Goal: Book appointment/travel/reservation

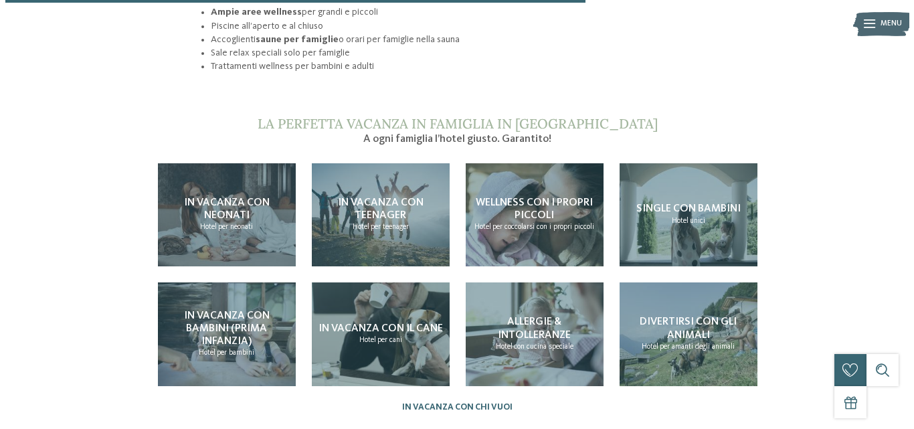
scroll to position [1066, 0]
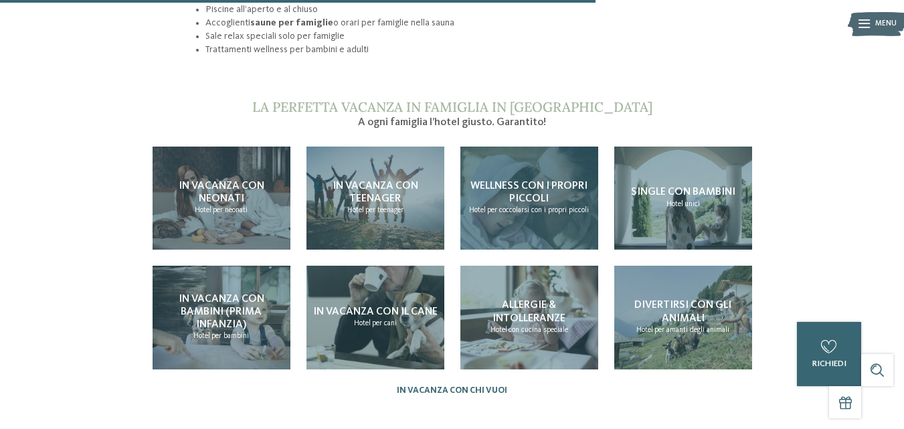
click at [519, 181] on span "Wellness con i propri piccoli" at bounding box center [529, 192] width 117 height 23
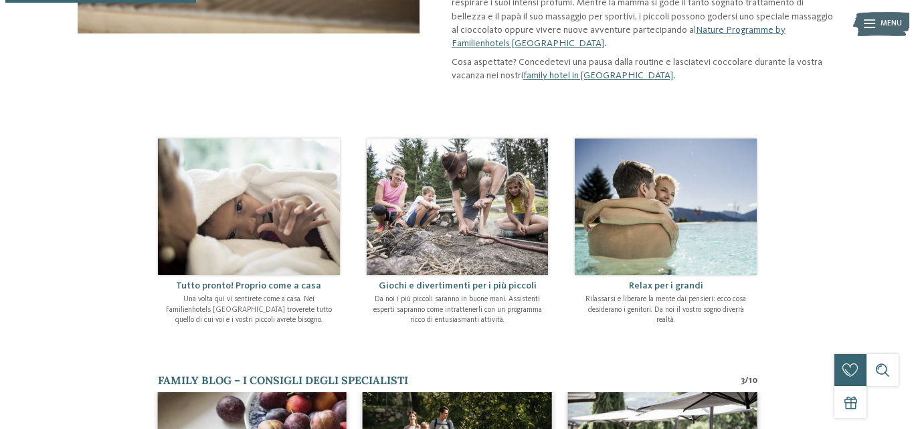
scroll to position [353, 0]
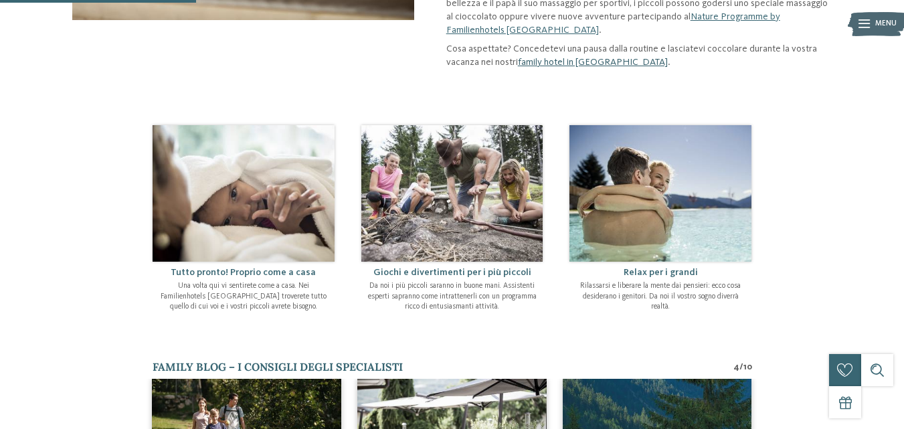
click at [615, 58] on link "family hotel in [GEOGRAPHIC_DATA]" at bounding box center [593, 62] width 150 height 9
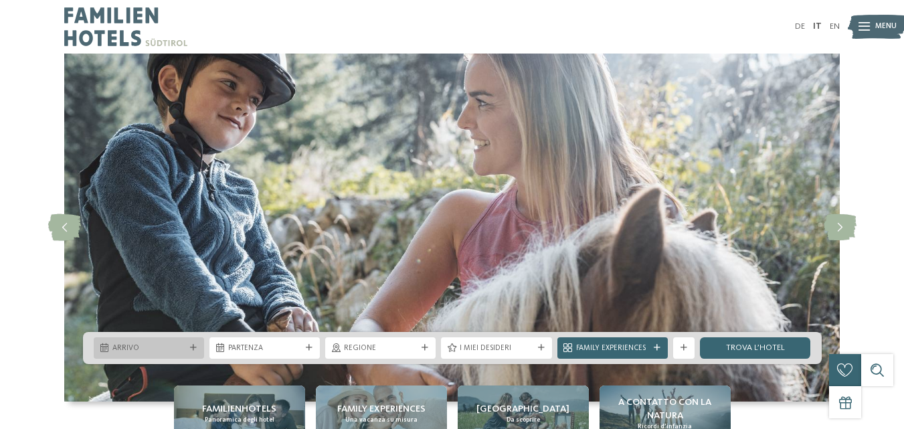
click at [195, 348] on icon at bounding box center [193, 348] width 7 height 7
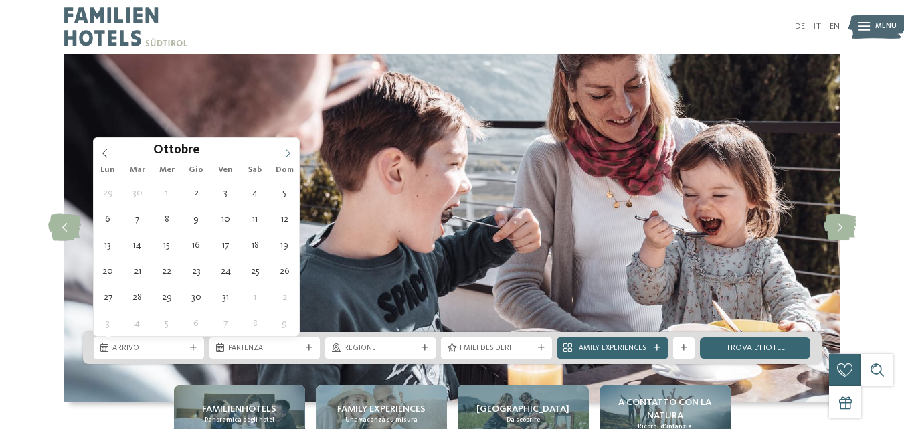
click at [286, 155] on icon at bounding box center [287, 153] width 9 height 9
type div "[DATE]"
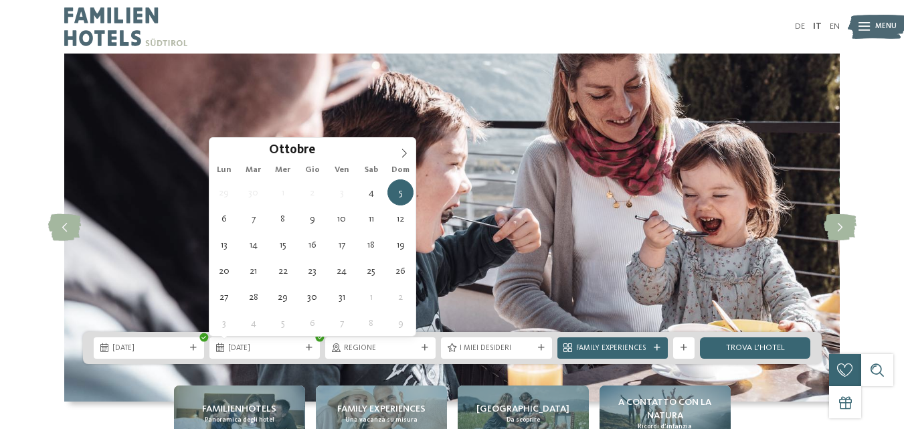
type div "[DATE]"
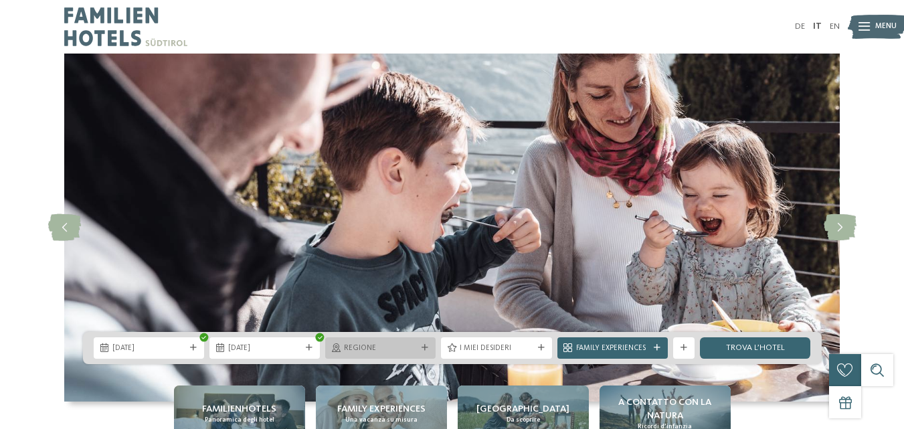
click at [407, 353] on span "Regione" at bounding box center [380, 348] width 73 height 11
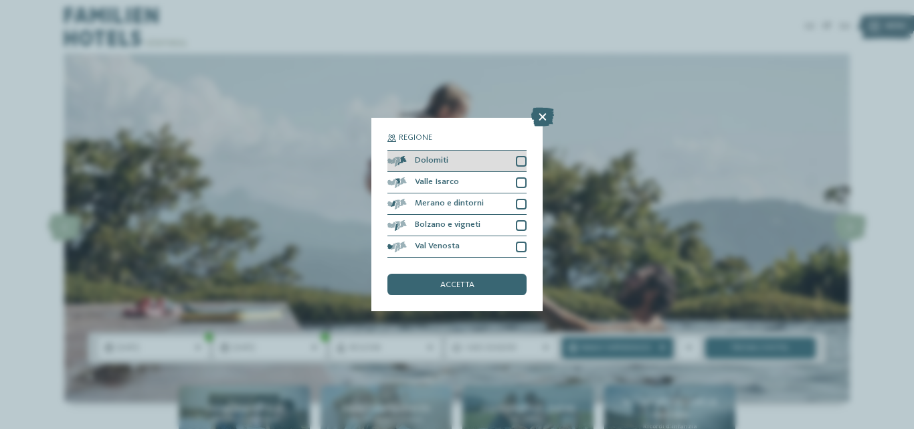
click at [516, 167] on div "Dolomiti" at bounding box center [457, 161] width 139 height 21
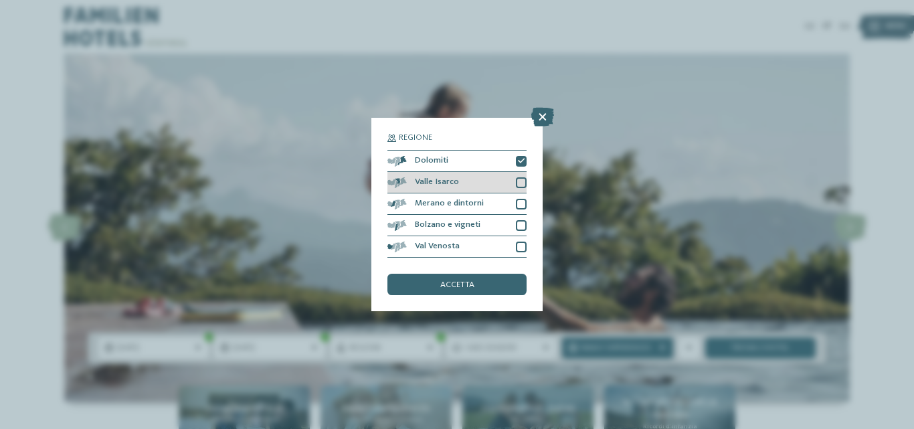
click at [522, 192] on div "Valle Isarco" at bounding box center [457, 182] width 139 height 21
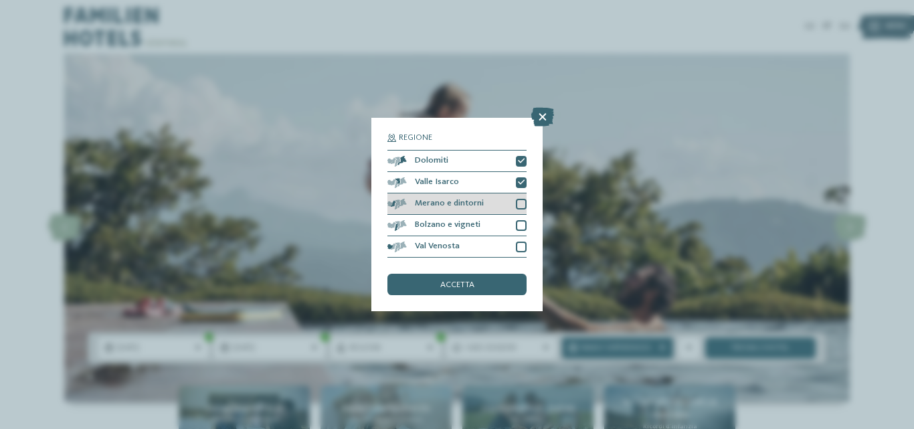
click at [520, 203] on div at bounding box center [521, 204] width 11 height 11
click at [519, 224] on div at bounding box center [521, 225] width 11 height 11
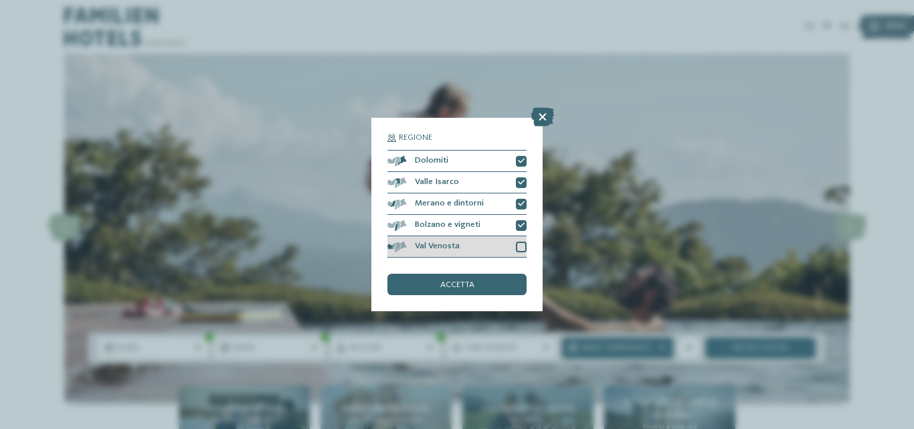
click at [519, 251] on div at bounding box center [521, 247] width 11 height 11
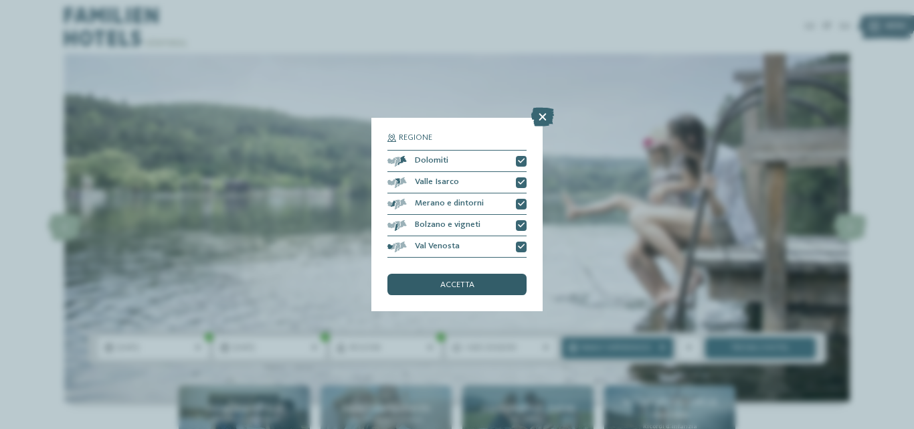
click at [497, 280] on div "accetta" at bounding box center [457, 284] width 139 height 21
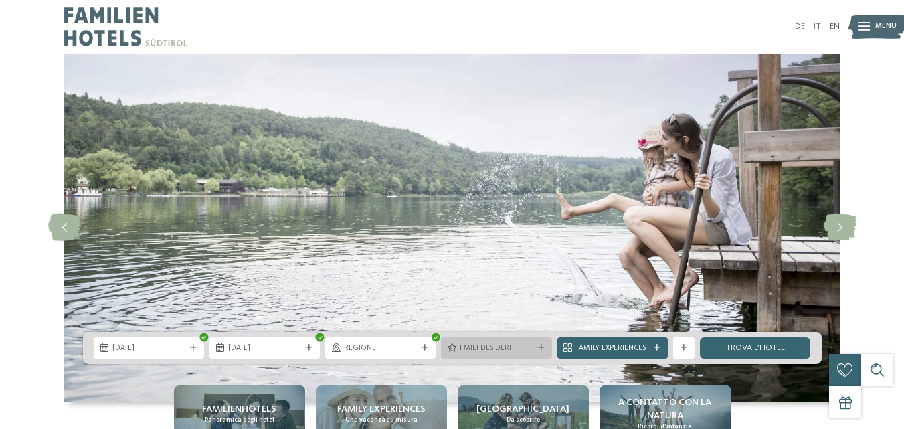
click at [525, 344] on span "I miei desideri" at bounding box center [496, 348] width 73 height 11
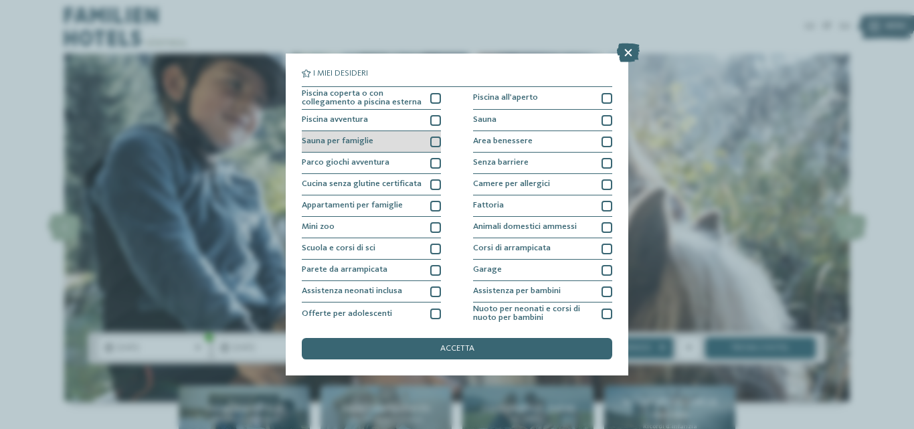
click at [430, 138] on div at bounding box center [435, 142] width 11 height 11
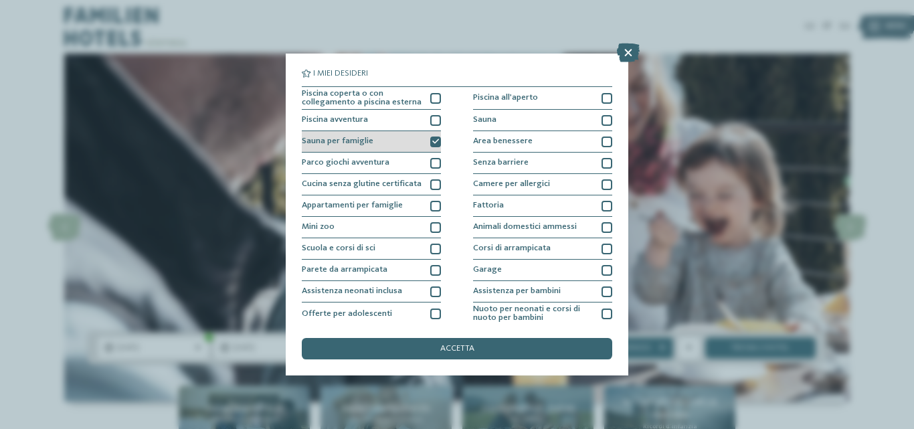
click at [436, 137] on div at bounding box center [435, 142] width 11 height 11
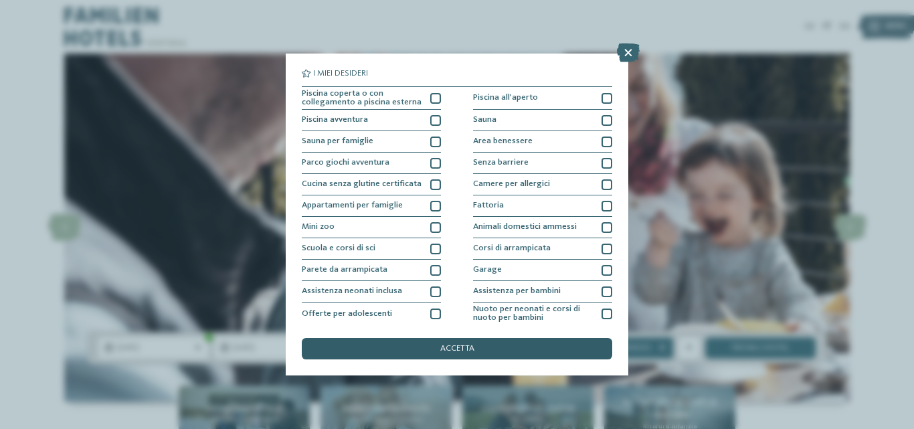
click at [497, 353] on div "accetta" at bounding box center [457, 348] width 311 height 21
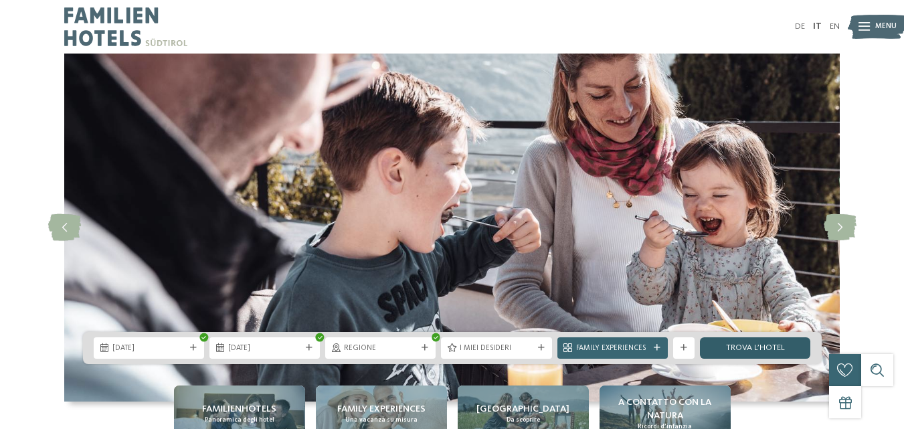
click at [735, 343] on link "trova l’hotel" at bounding box center [755, 347] width 110 height 21
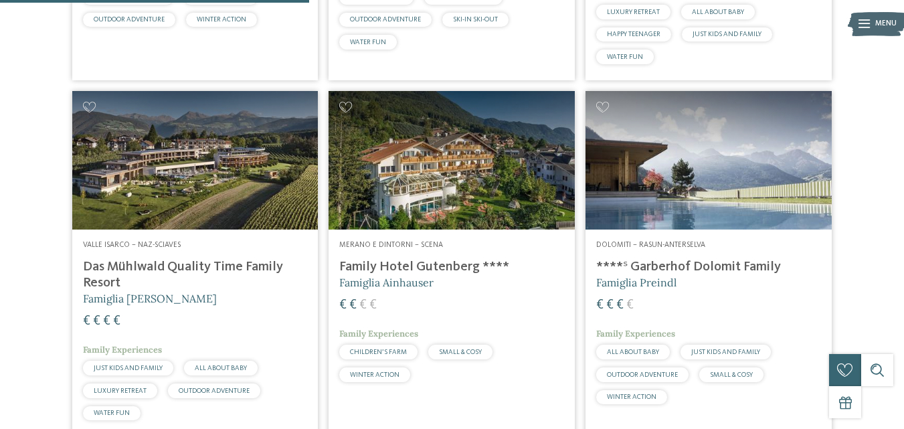
scroll to position [1035, 0]
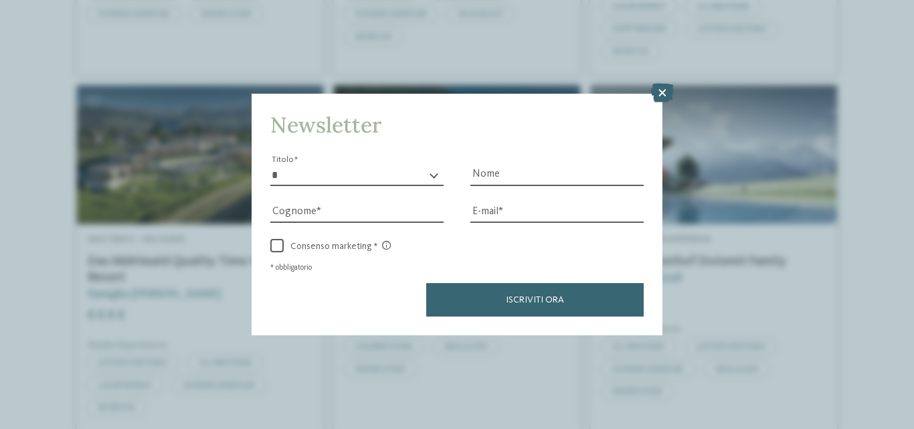
click at [657, 99] on icon at bounding box center [662, 93] width 23 height 19
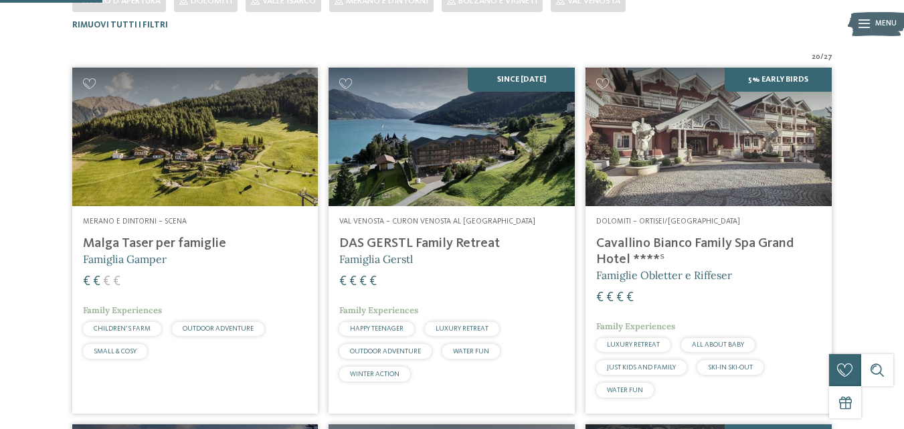
scroll to position [336, 0]
